Goal: Navigation & Orientation: Find specific page/section

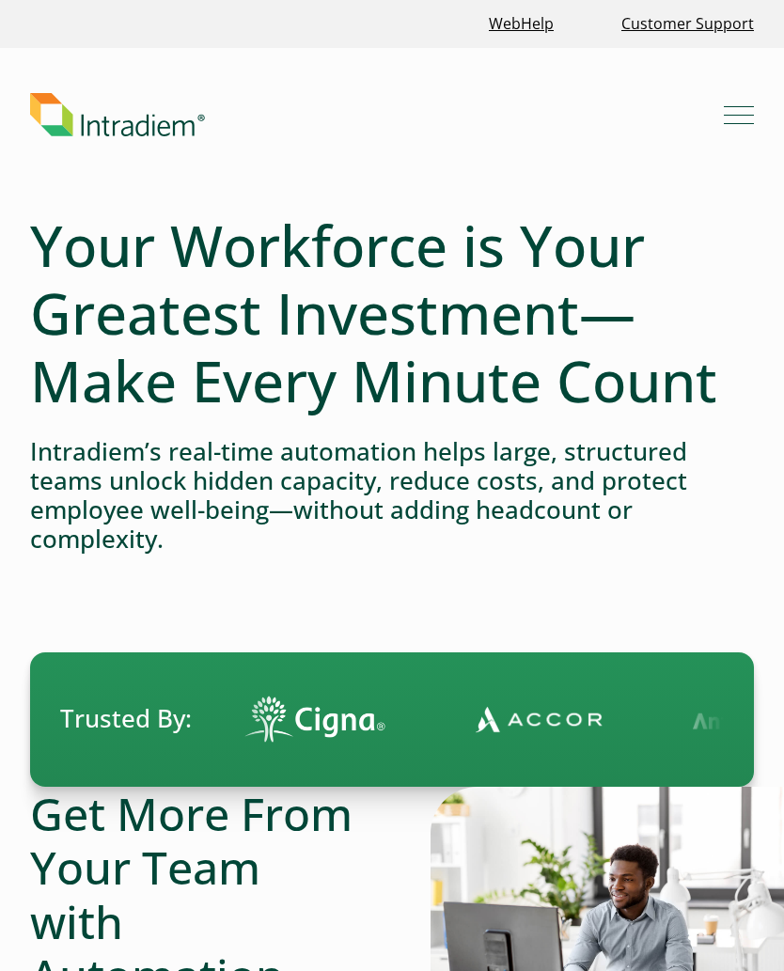
click at [743, 112] on button "Menu" at bounding box center [739, 115] width 30 height 30
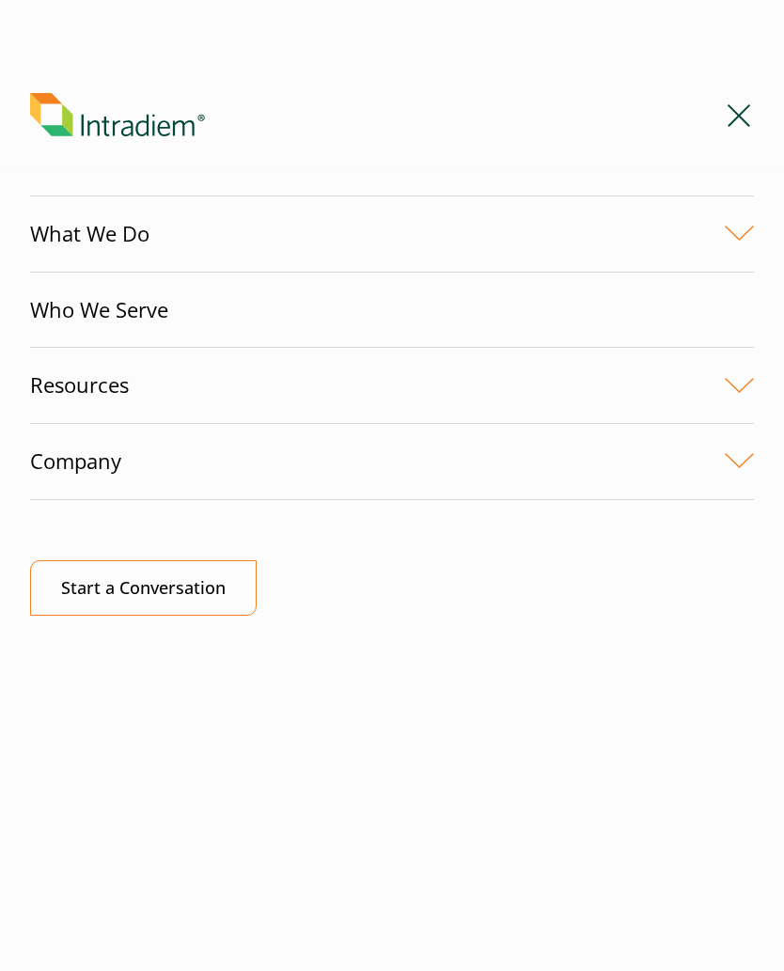
click at [737, 457] on link "Company" at bounding box center [392, 461] width 724 height 75
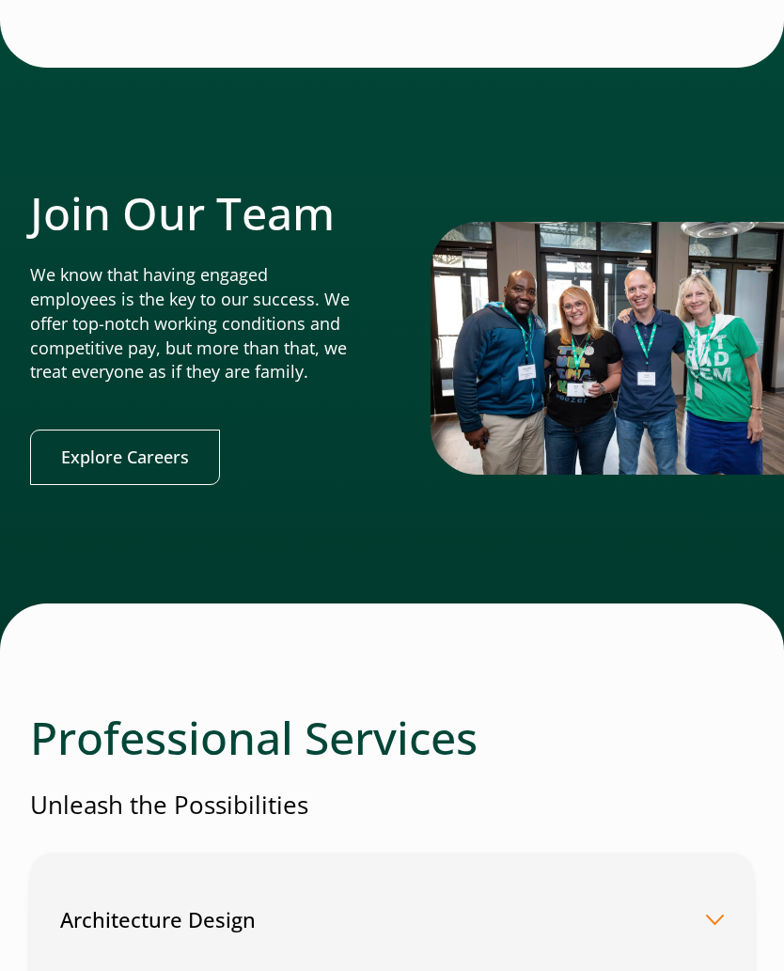
scroll to position [4305, 0]
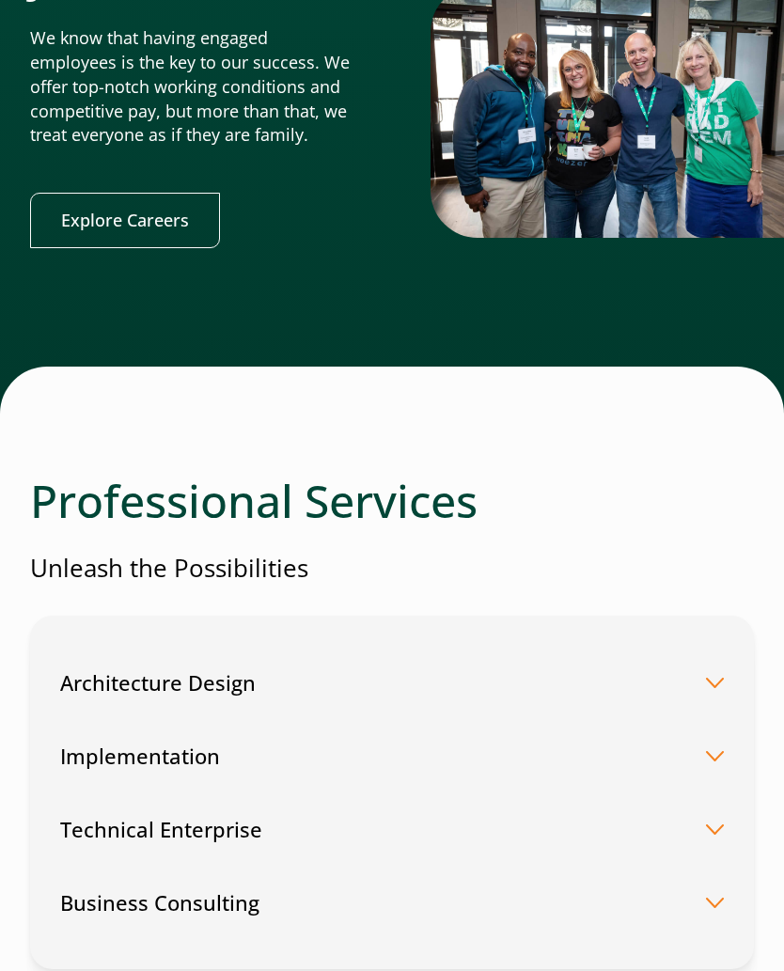
click at [110, 210] on link "Explore Careers" at bounding box center [125, 220] width 190 height 55
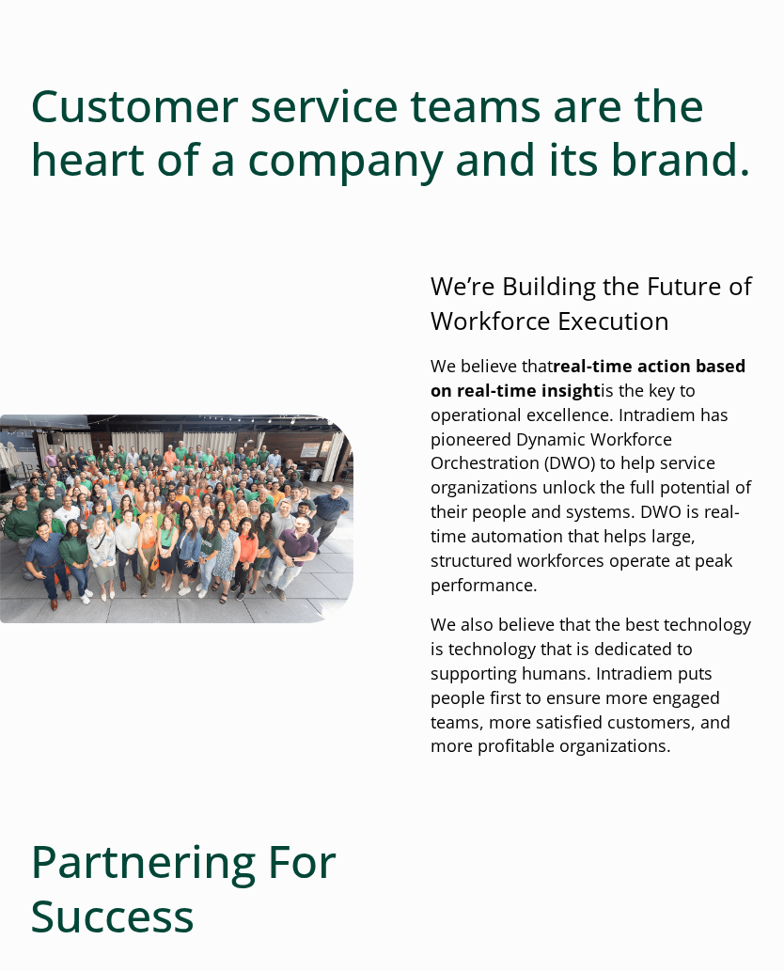
scroll to position [849, 0]
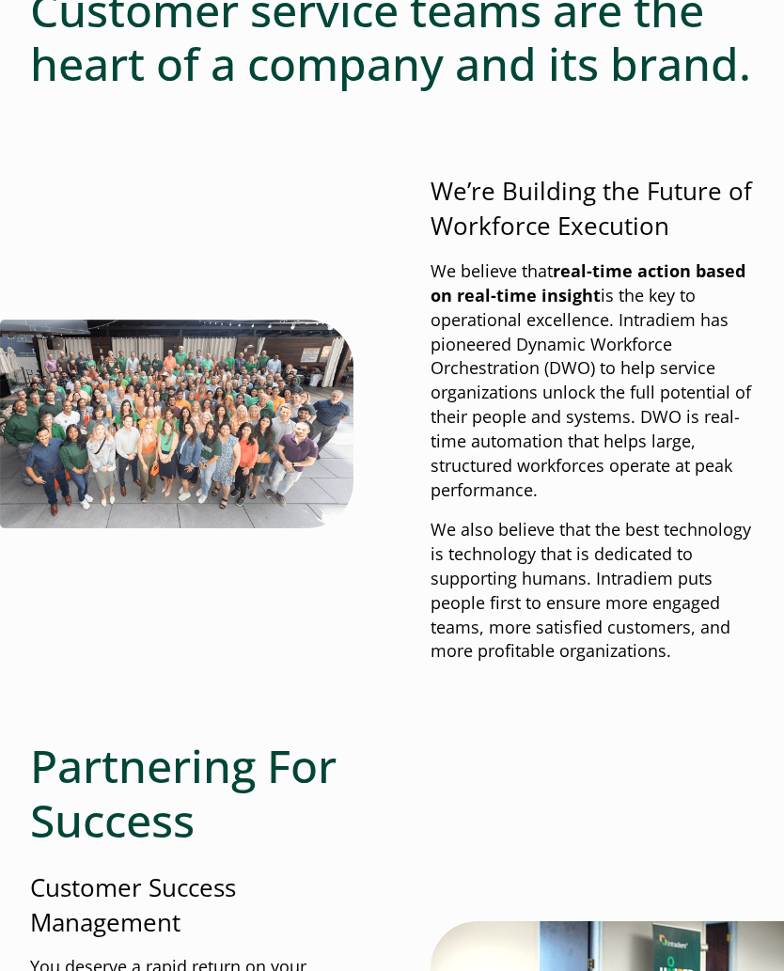
click at [102, 484] on img at bounding box center [176, 423] width 353 height 209
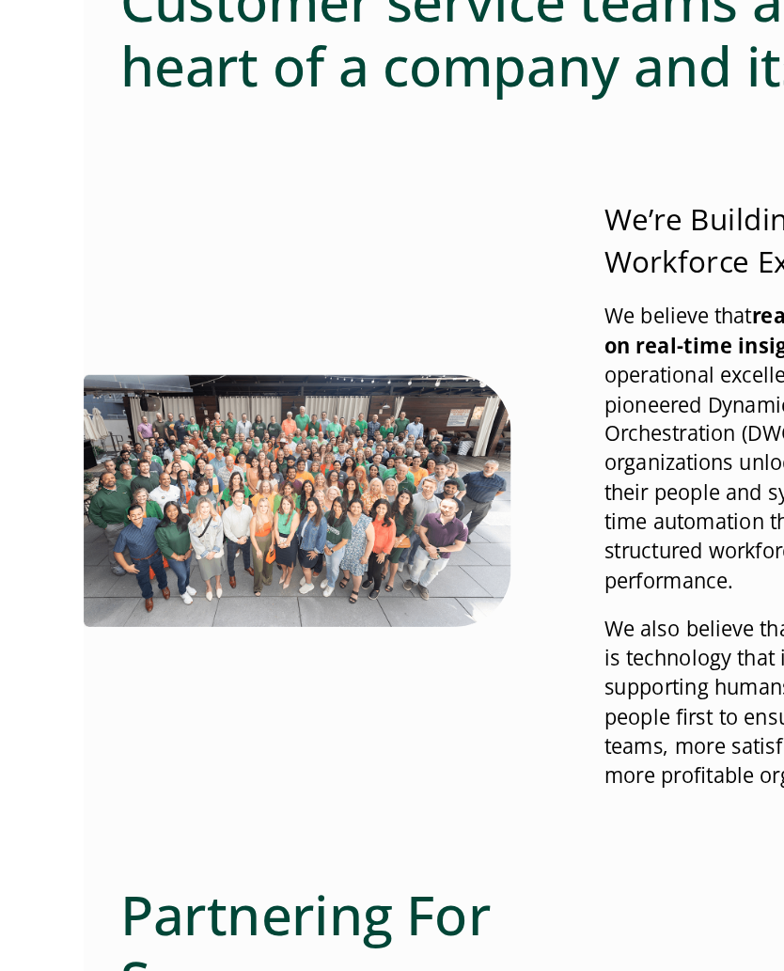
scroll to position [859, 0]
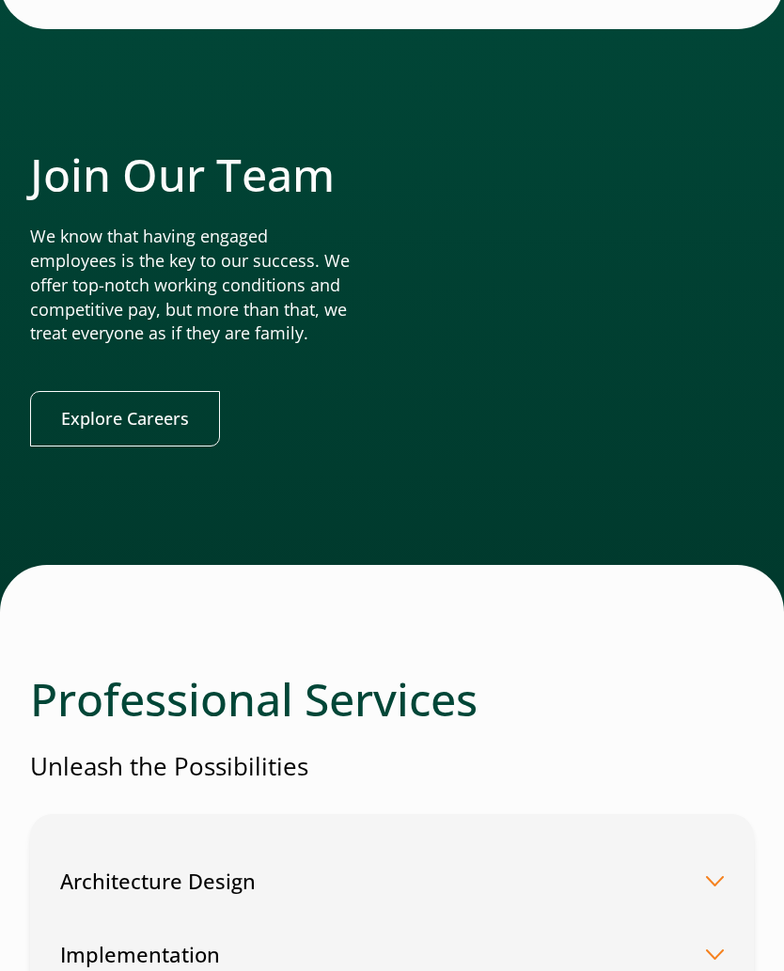
scroll to position [4148, 0]
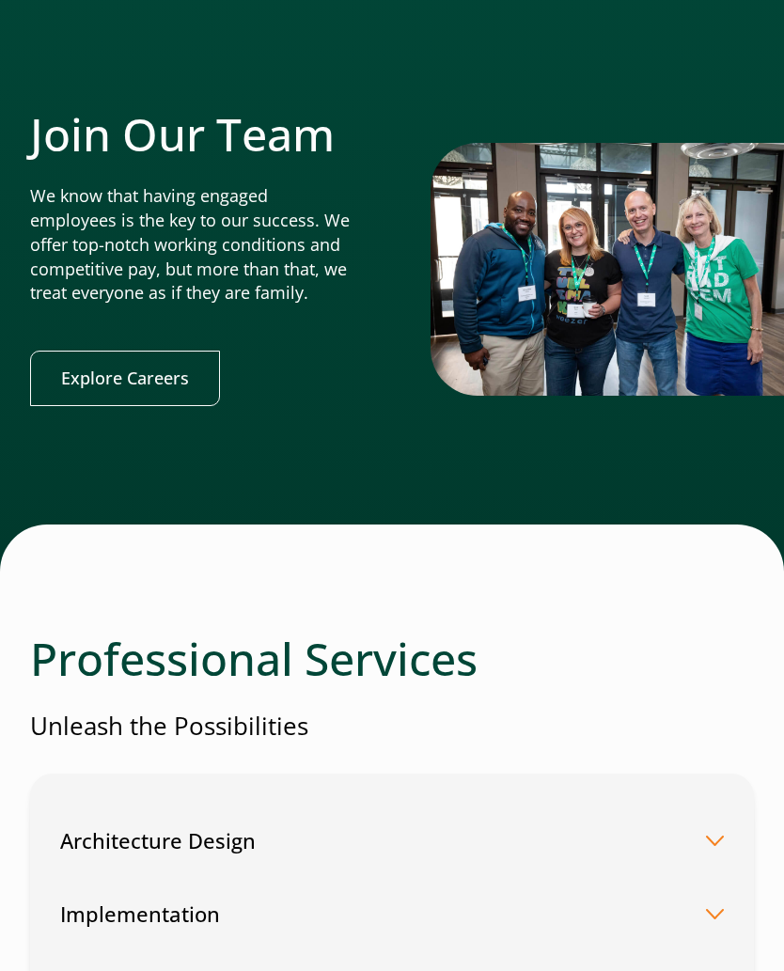
click at [156, 364] on link "Explore Careers" at bounding box center [125, 377] width 190 height 55
